Goal: Book appointment/travel/reservation

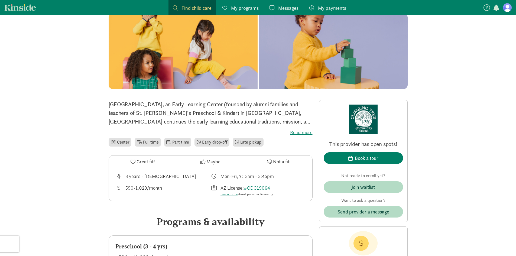
scroll to position [81, 0]
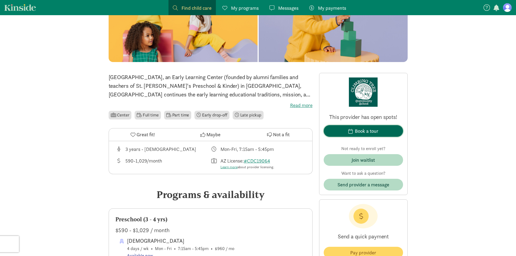
click at [357, 129] on div "Book a tour" at bounding box center [367, 130] width 24 height 7
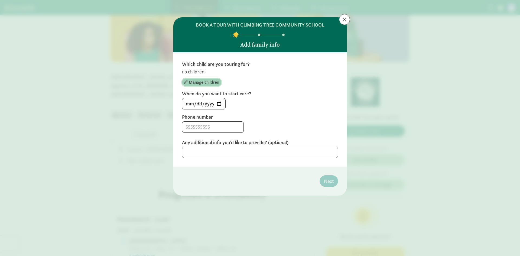
click at [214, 85] on span "Manage children" at bounding box center [204, 82] width 30 height 7
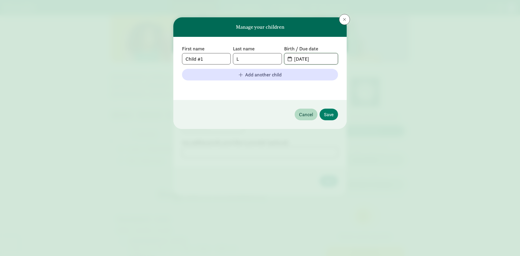
click at [317, 58] on input "[DATE]" at bounding box center [314, 58] width 47 height 11
click at [343, 17] on button at bounding box center [344, 19] width 11 height 11
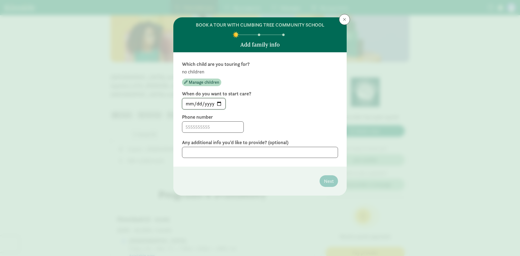
click at [217, 104] on input "[DATE]" at bounding box center [203, 103] width 43 height 11
click at [343, 109] on div "Which child are you touring for? no children Manage children When do you want t…" at bounding box center [259, 109] width 173 height 114
click at [209, 126] on input at bounding box center [212, 127] width 61 height 11
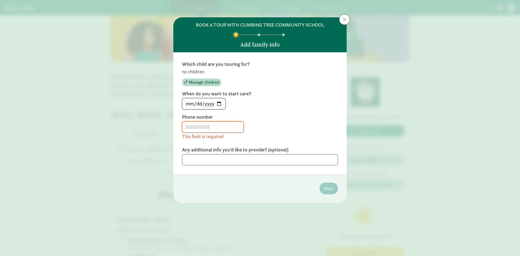
click at [214, 101] on input "[DATE]" at bounding box center [203, 103] width 43 height 11
type input "[DATE]"
click at [210, 128] on input at bounding box center [212, 127] width 61 height 11
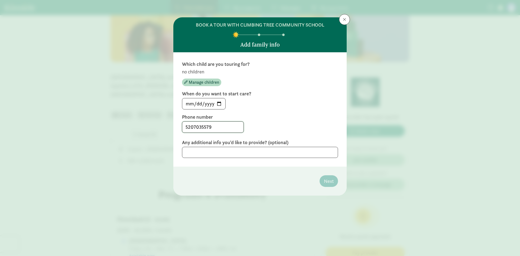
type input "5207035579"
click at [218, 154] on textarea at bounding box center [260, 152] width 156 height 11
click at [206, 84] on span "Manage children" at bounding box center [204, 82] width 30 height 7
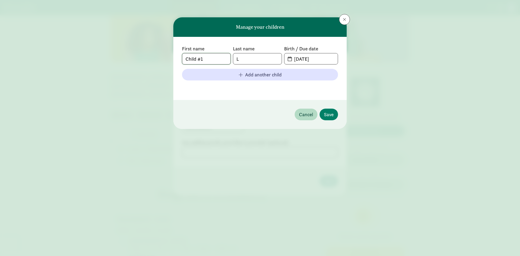
click at [211, 58] on input "Child #1" at bounding box center [206, 58] width 48 height 11
click at [258, 59] on input "L" at bounding box center [257, 58] width 48 height 11
type input "l"
type input "Li"
click at [307, 61] on input "[DATE]" at bounding box center [314, 58] width 47 height 11
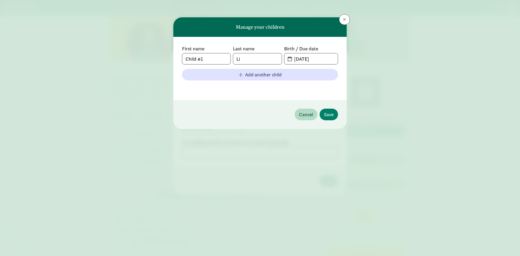
click at [290, 57] on span "[DATE]" at bounding box center [311, 58] width 53 height 11
click at [304, 50] on label "Birth / Due date" at bounding box center [311, 49] width 54 height 7
click at [313, 59] on input "[DATE]" at bounding box center [314, 58] width 47 height 11
click at [315, 59] on input "[DATE]" at bounding box center [314, 58] width 47 height 11
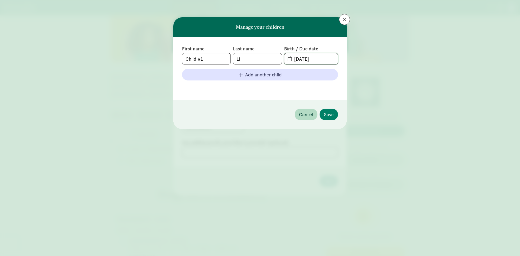
click at [296, 58] on input "[DATE]" at bounding box center [314, 58] width 47 height 11
click at [299, 60] on input "[DATE]" at bounding box center [314, 58] width 47 height 11
drag, startPoint x: 296, startPoint y: 59, endPoint x: 299, endPoint y: 59, distance: 3.0
click at [299, 59] on input "[DATE]" at bounding box center [314, 58] width 47 height 11
drag, startPoint x: 302, startPoint y: 58, endPoint x: 306, endPoint y: 57, distance: 3.5
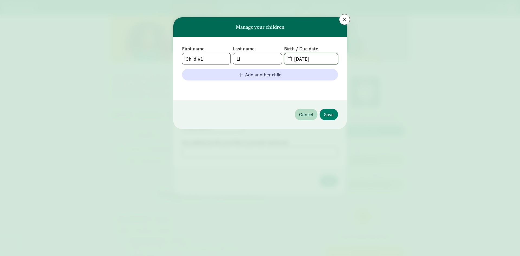
click at [306, 57] on input "[DATE]" at bounding box center [314, 58] width 47 height 11
drag, startPoint x: 315, startPoint y: 60, endPoint x: 318, endPoint y: 59, distance: 3.4
click at [318, 59] on input "[DATE]" at bounding box center [314, 58] width 47 height 11
type input "[DATE]"
click at [310, 84] on div "First name Child #1 Last name [PERSON_NAME] Birth / Due date [DATE] Add another…" at bounding box center [260, 69] width 156 height 46
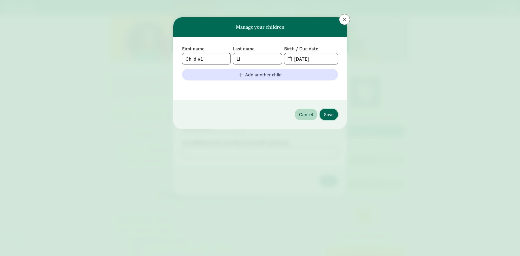
click at [326, 115] on span "Save" at bounding box center [329, 114] width 10 height 7
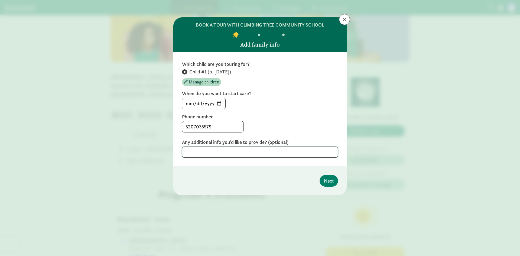
click at [229, 152] on textarea at bounding box center [260, 152] width 156 height 11
click at [323, 181] on button "Next" at bounding box center [329, 181] width 18 height 12
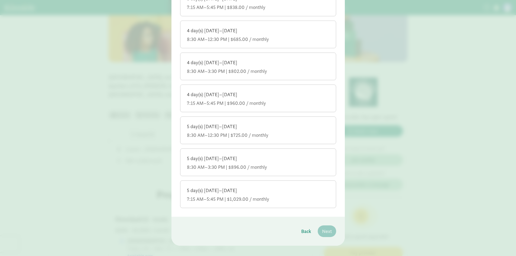
scroll to position [155, 0]
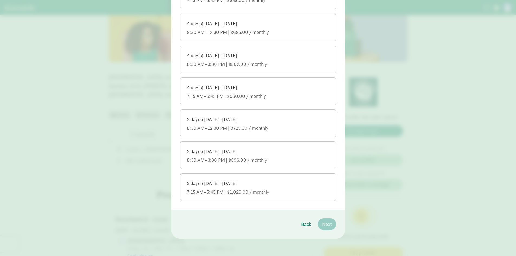
click at [215, 119] on div "5 day(s) [DATE]–[DATE]" at bounding box center [258, 119] width 143 height 7
click at [0, 0] on input "5 day(s) [DATE]–[DATE] 8:30 AM–12:30 PM | $725.00 / monthly" at bounding box center [0, 0] width 0 height 0
click at [292, 150] on div "5 day(s) [DATE]–[DATE]" at bounding box center [258, 151] width 143 height 7
click at [0, 0] on input "5 day(s) [DATE]–[DATE] 8:30 AM–3:30 PM | $896.00 / monthly" at bounding box center [0, 0] width 0 height 0
click at [324, 225] on span "Next" at bounding box center [327, 224] width 10 height 7
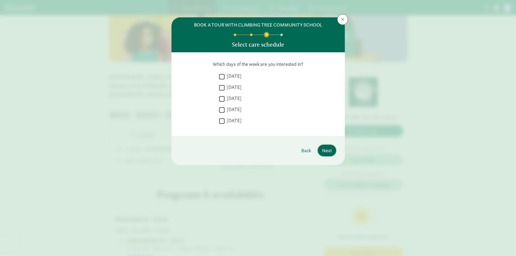
scroll to position [0, 0]
click at [342, 21] on span at bounding box center [342, 19] width 3 height 4
